Goal: Task Accomplishment & Management: Complete application form

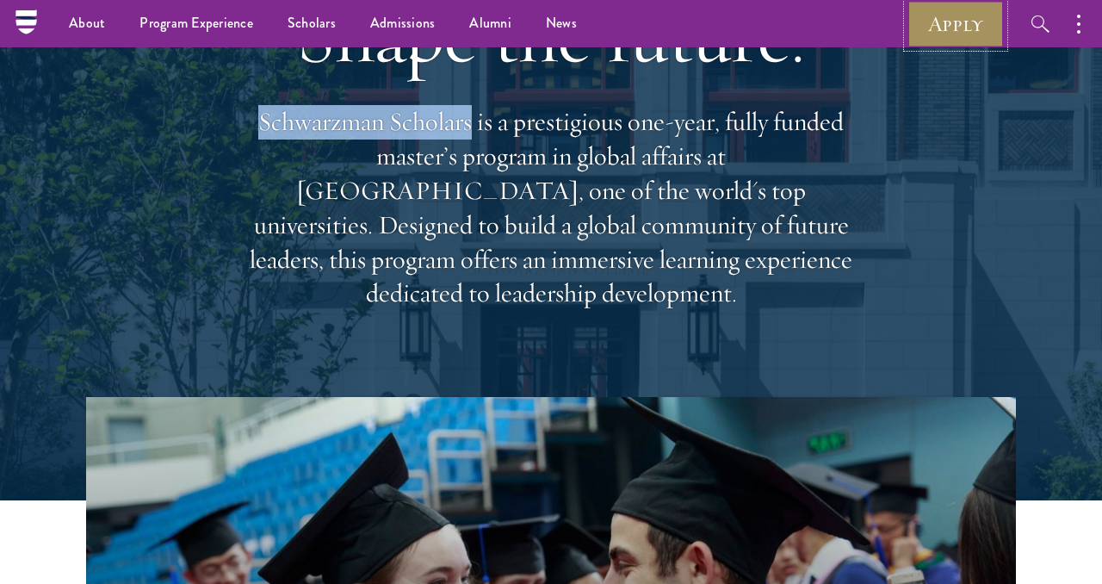
click at [943, 26] on link "Apply" at bounding box center [955, 23] width 96 height 47
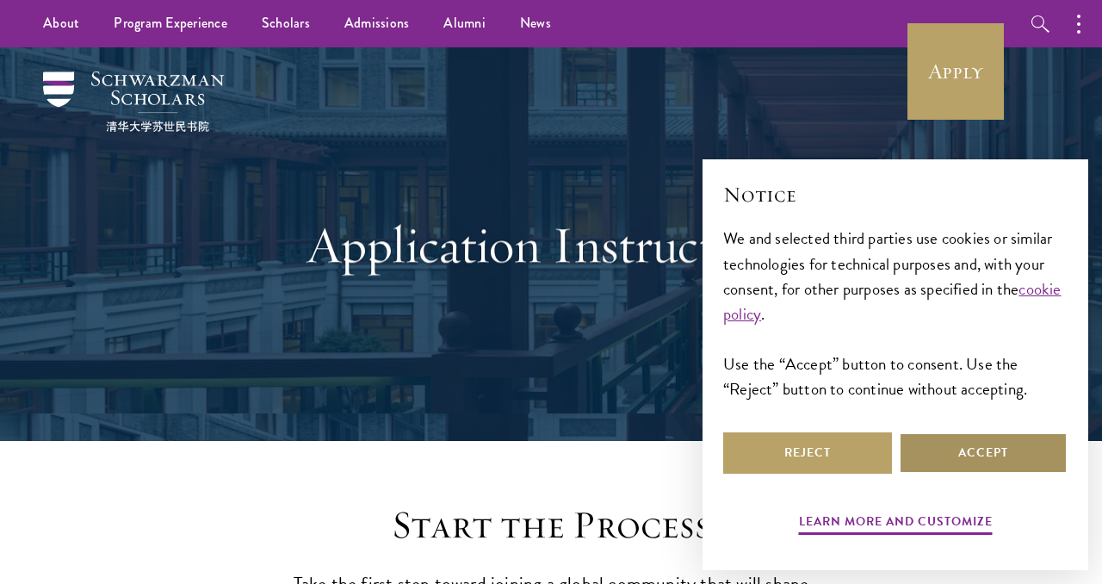
click at [1007, 465] on button "Accept" at bounding box center [983, 452] width 169 height 41
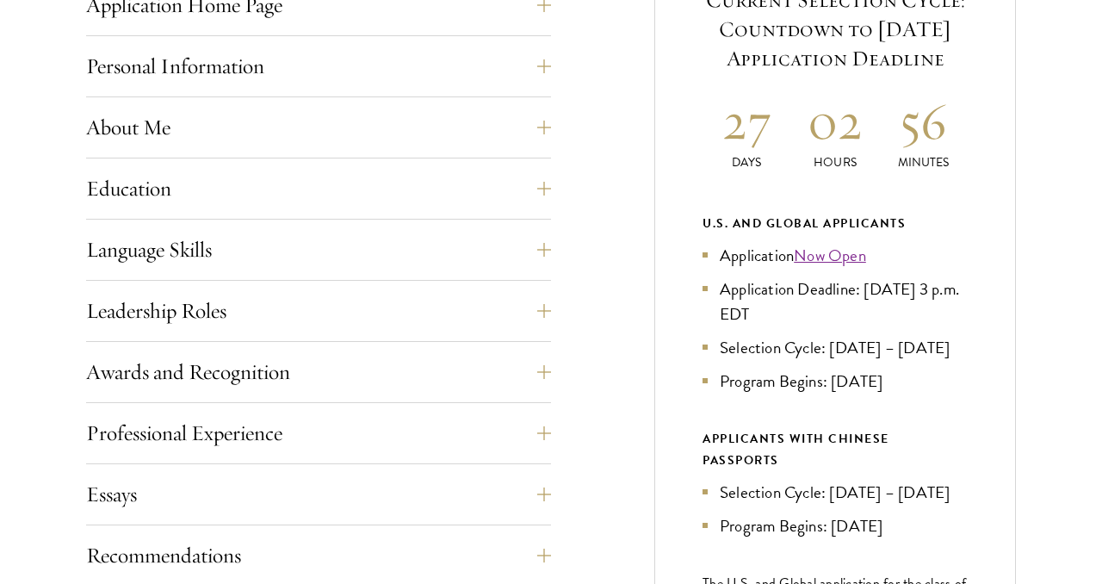
scroll to position [794, 0]
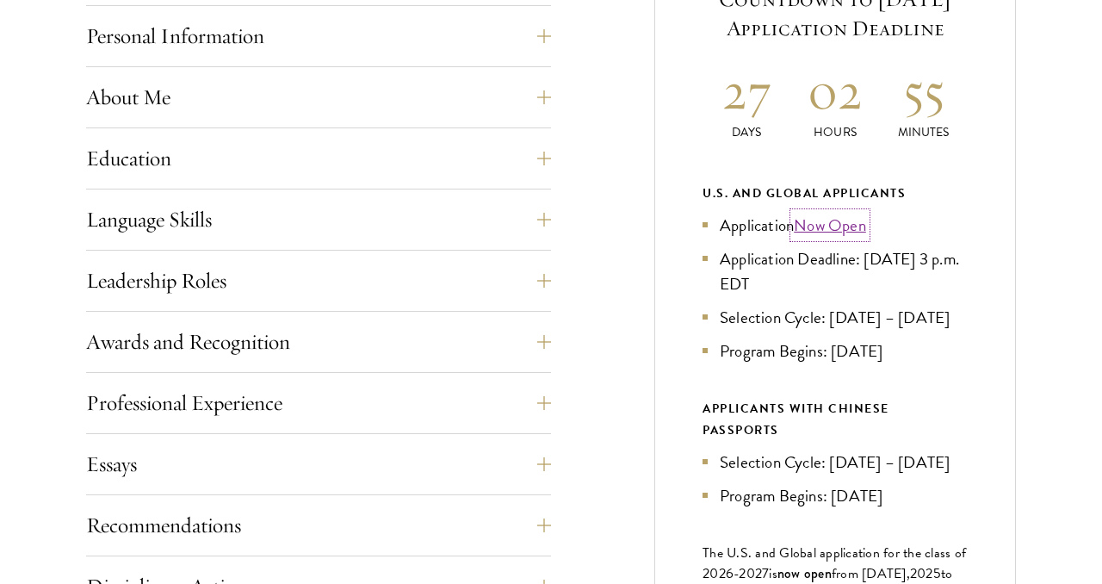
click at [848, 238] on link "Now Open" at bounding box center [830, 225] width 72 height 25
click at [889, 123] on h2 "27" at bounding box center [923, 91] width 89 height 65
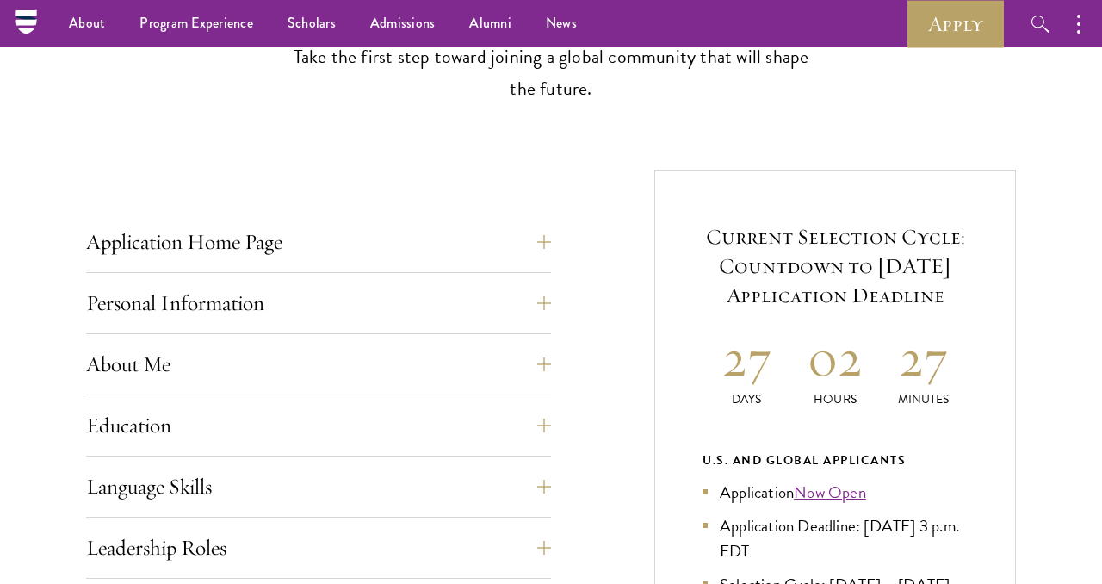
scroll to position [0, 0]
